Goal: Unclear: Unclear

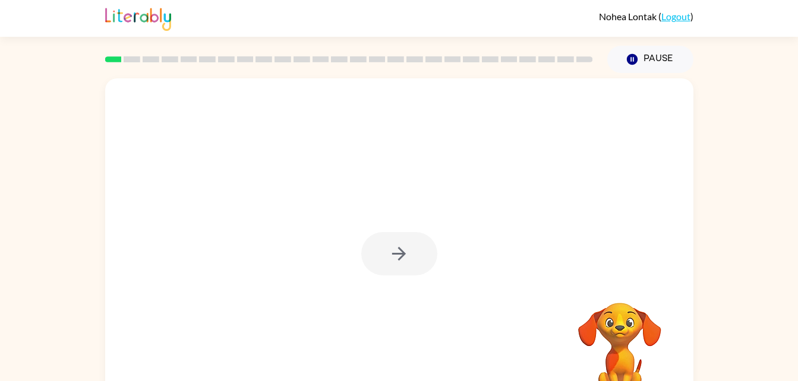
click at [401, 254] on div at bounding box center [399, 253] width 76 height 43
click at [399, 246] on icon "button" at bounding box center [399, 254] width 21 height 21
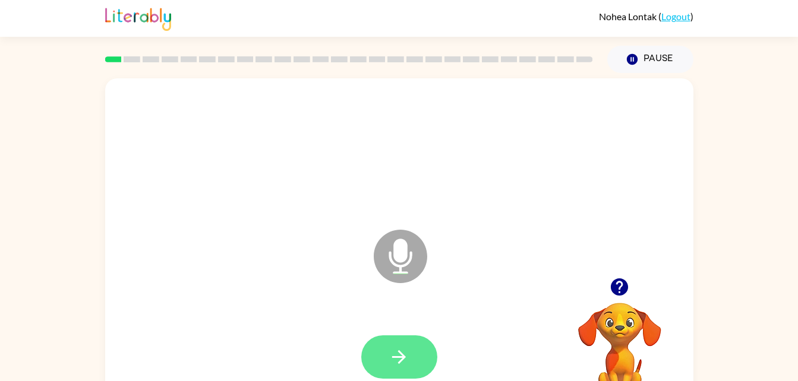
click at [383, 361] on button "button" at bounding box center [399, 357] width 76 height 43
click at [390, 358] on icon "button" at bounding box center [399, 357] width 21 height 21
click at [394, 343] on button "button" at bounding box center [399, 357] width 76 height 43
click at [387, 348] on button "button" at bounding box center [399, 357] width 76 height 43
click at [393, 348] on icon "button" at bounding box center [399, 357] width 21 height 21
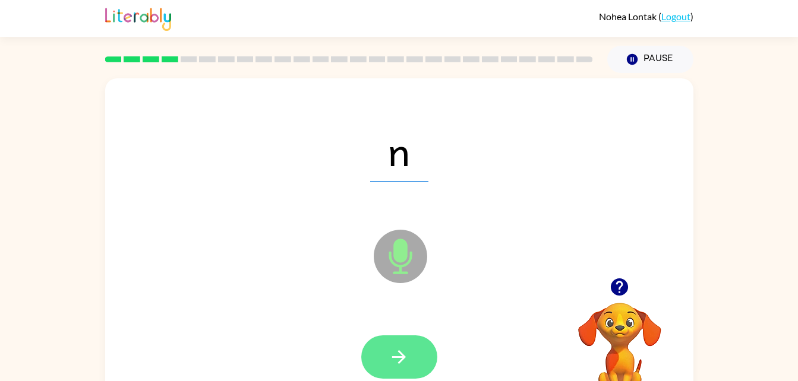
click at [416, 372] on button "button" at bounding box center [399, 357] width 76 height 43
